Goal: Answer question/provide support

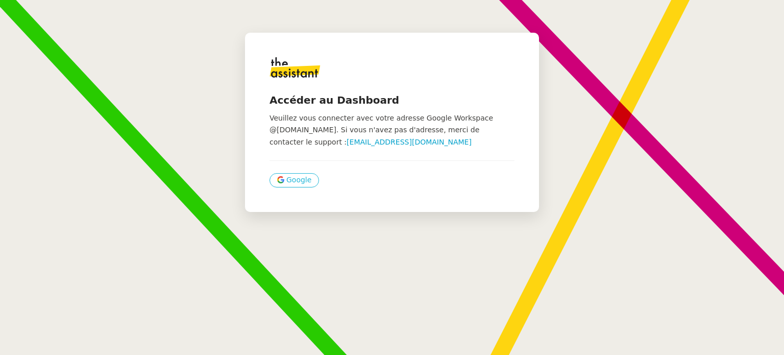
click at [292, 185] on span "Google" at bounding box center [298, 180] width 25 height 12
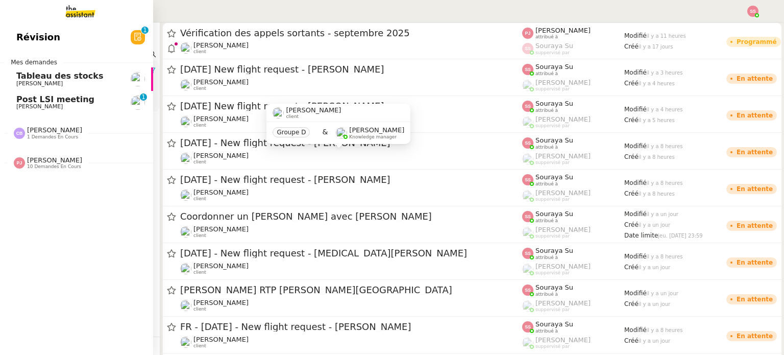
click at [94, 103] on span "Post LSI meeting" at bounding box center [67, 99] width 103 height 9
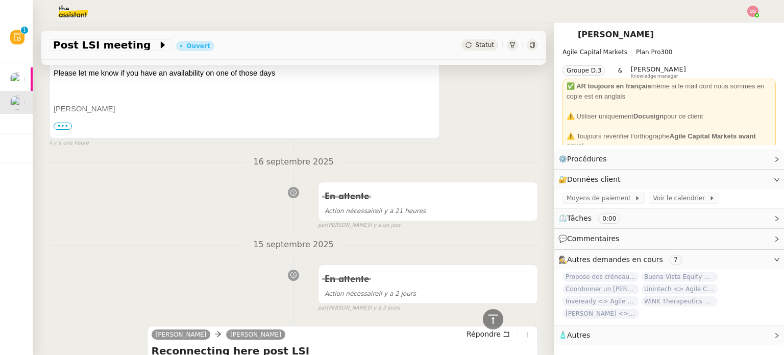
scroll to position [153, 0]
